Goal: Complete application form

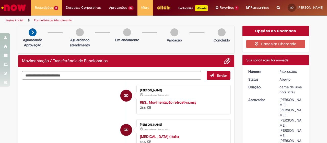
scroll to position [26, 0]
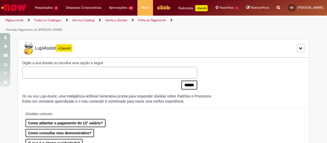
type input "**********"
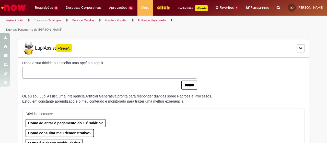
type input "**********"
